Goal: Task Accomplishment & Management: Manage account settings

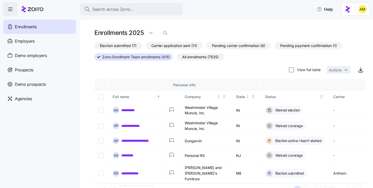
click at [117, 8] on span "Search across Zorro..." at bounding box center [113, 9] width 42 height 6
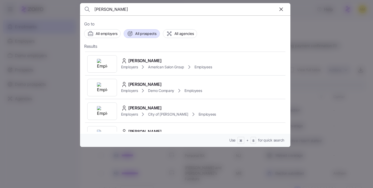
scroll to position [37, 0]
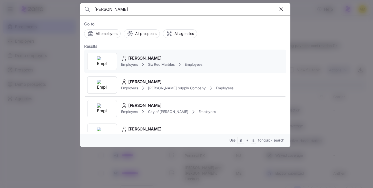
type input "stacey chappell"
click at [142, 58] on span "[PERSON_NAME]" at bounding box center [144, 58] width 33 height 6
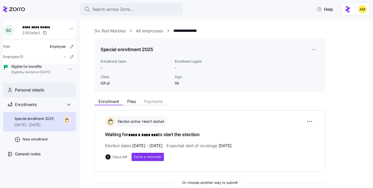
click at [33, 93] on span "Personal details" at bounding box center [29, 90] width 29 height 6
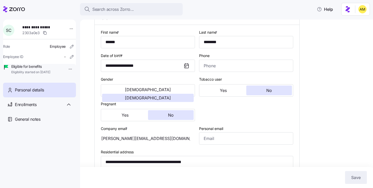
scroll to position [54, 0]
type input "IDFull"
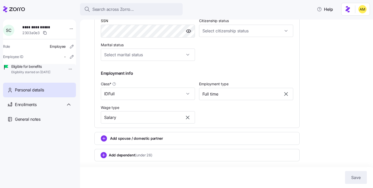
scroll to position [0, 0]
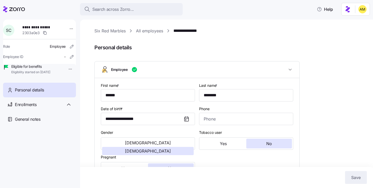
click at [153, 31] on link "All employees" at bounding box center [149, 31] width 27 height 6
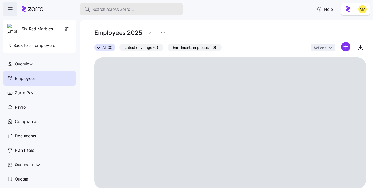
click at [126, 10] on span "Search across Zorro..." at bounding box center [113, 9] width 42 height 6
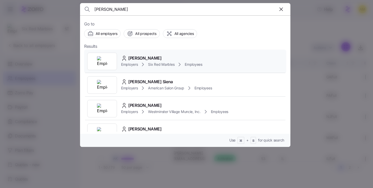
type input "[PERSON_NAME]"
click at [157, 58] on span "[PERSON_NAME]" at bounding box center [144, 58] width 33 height 6
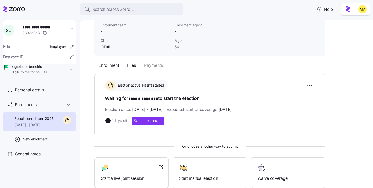
scroll to position [38, 0]
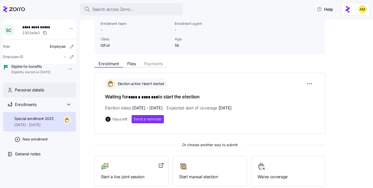
click at [55, 93] on div "Personal details" at bounding box center [43, 90] width 57 height 6
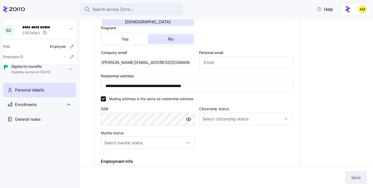
scroll to position [14, 0]
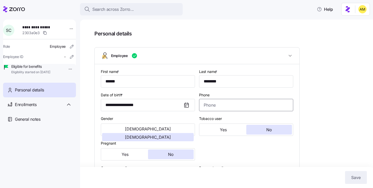
click at [217, 104] on input "Phone" at bounding box center [246, 105] width 94 height 12
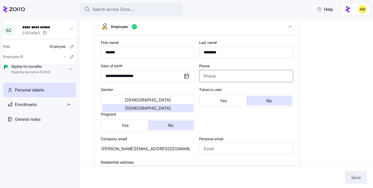
scroll to position [42, 0]
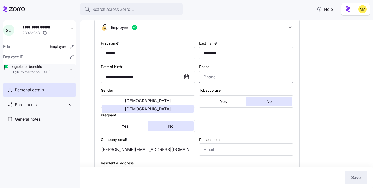
paste input "[PHONE_NUMBER]"
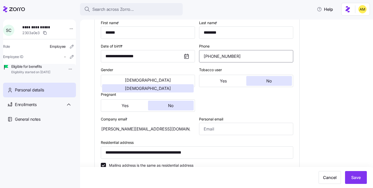
scroll to position [70, 0]
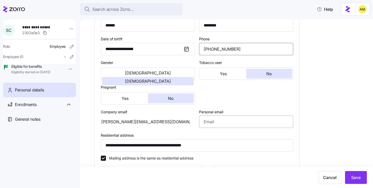
type input "[PHONE_NUMBER]"
click at [227, 122] on input "Personal email" at bounding box center [246, 121] width 94 height 12
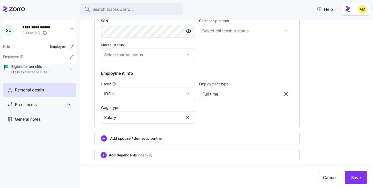
scroll to position [218, 0]
type input "[EMAIL_ADDRESS][DOMAIN_NAME]"
click at [351, 175] on button "Save" at bounding box center [356, 177] width 22 height 13
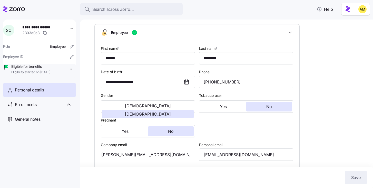
scroll to position [0, 0]
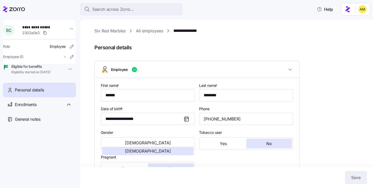
click at [186, 30] on link "**********" at bounding box center [188, 31] width 30 height 6
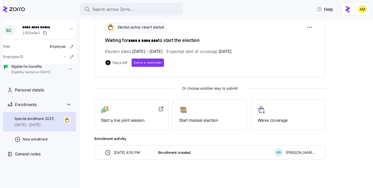
scroll to position [96, 0]
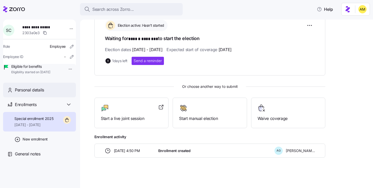
click at [36, 93] on span "Personal details" at bounding box center [29, 90] width 29 height 6
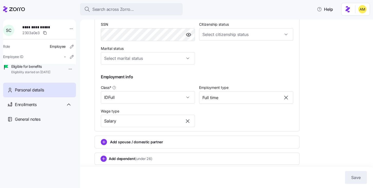
scroll to position [218, 0]
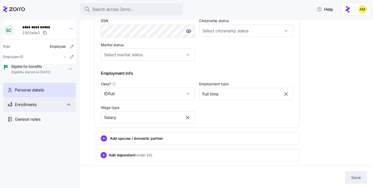
click at [31, 108] on span "Enrollments" at bounding box center [26, 104] width 22 height 6
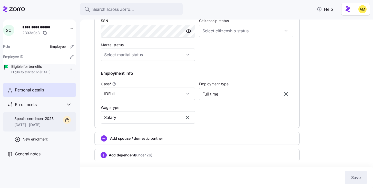
click at [35, 127] on span "[DATE] - [DATE]" at bounding box center [33, 124] width 39 height 5
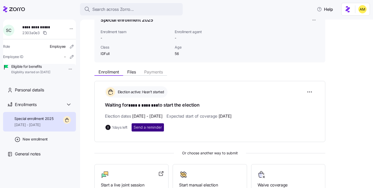
scroll to position [21, 0]
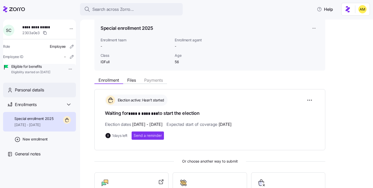
click at [56, 93] on div "Personal details" at bounding box center [43, 90] width 57 height 6
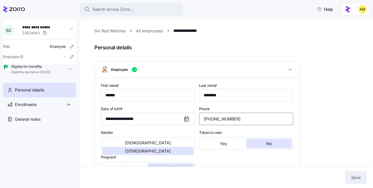
drag, startPoint x: 238, startPoint y: 118, endPoint x: 190, endPoint y: 119, distance: 47.7
